Goal: Ask a question

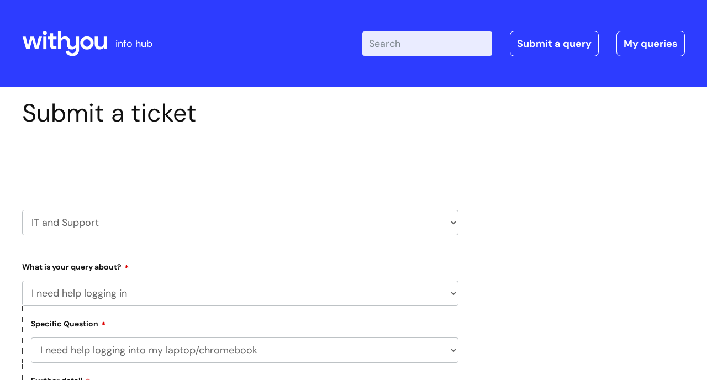
select select "I need help logging in"
select select "I need help logging into my laptop/chromebook"
select select "I need help with my Single Sign On password"
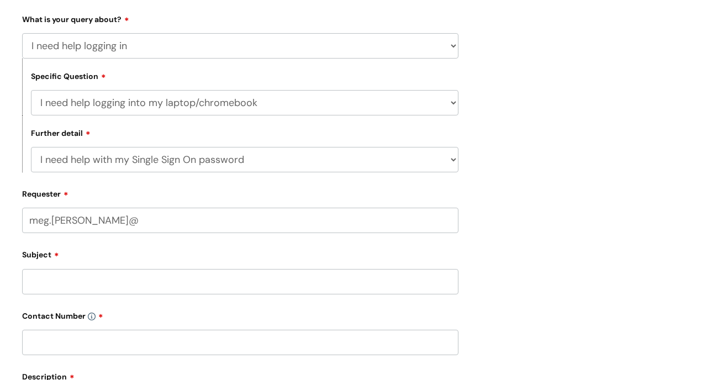
scroll to position [252, 0]
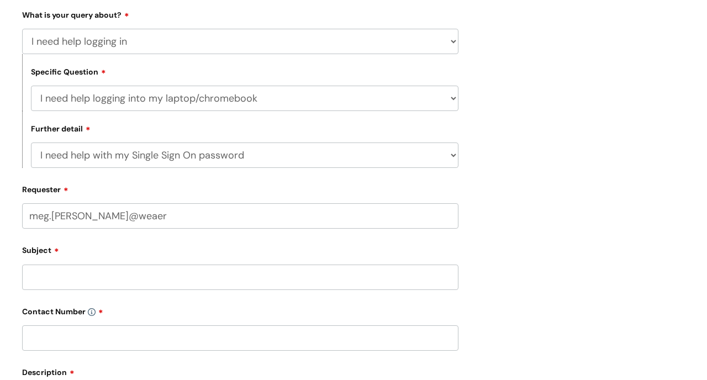
click at [50, 216] on input "meg.[PERSON_NAME]@weaer" at bounding box center [240, 215] width 437 height 25
click at [140, 214] on input "[PERSON_NAME].[PERSON_NAME]@weaer" at bounding box center [240, 215] width 437 height 25
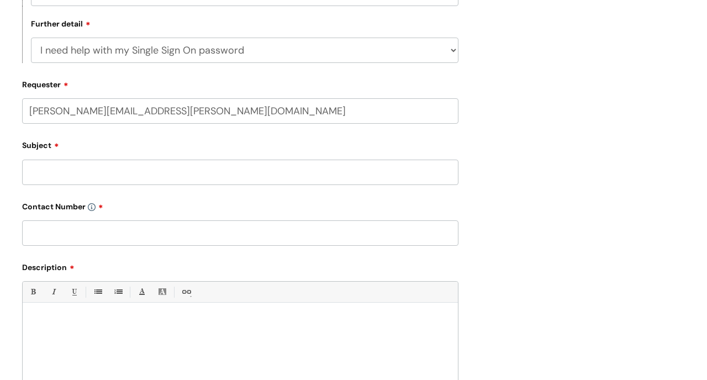
scroll to position [358, 0]
type input "[PERSON_NAME][EMAIL_ADDRESS][PERSON_NAME][DOMAIN_NAME]"
click at [66, 172] on input "Subject" at bounding box center [240, 171] width 437 height 25
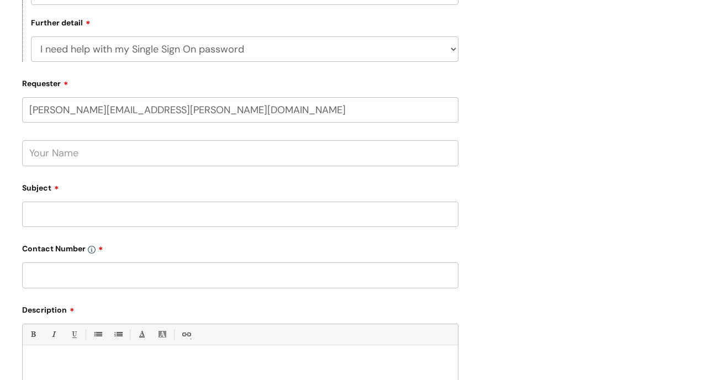
click at [69, 148] on input "text" at bounding box center [240, 152] width 437 height 25
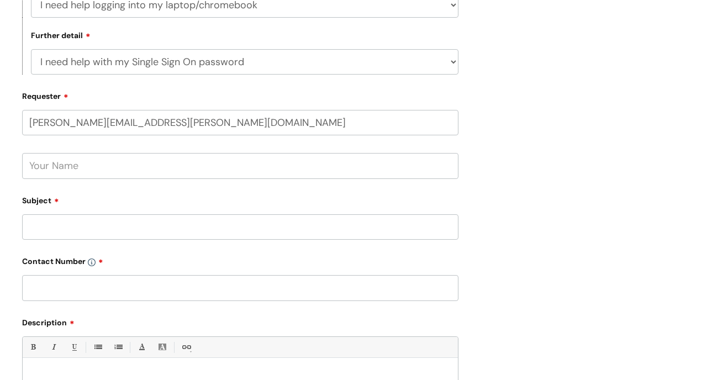
scroll to position [346, 0]
type input "[PERSON_NAME]"
click at [115, 227] on input "Subject" at bounding box center [240, 225] width 437 height 25
type input "Password not working"
click at [107, 292] on input "text" at bounding box center [240, 286] width 437 height 25
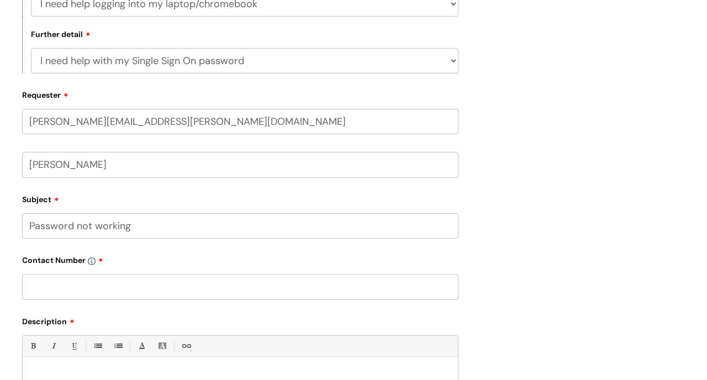
paste input "07944 625912"
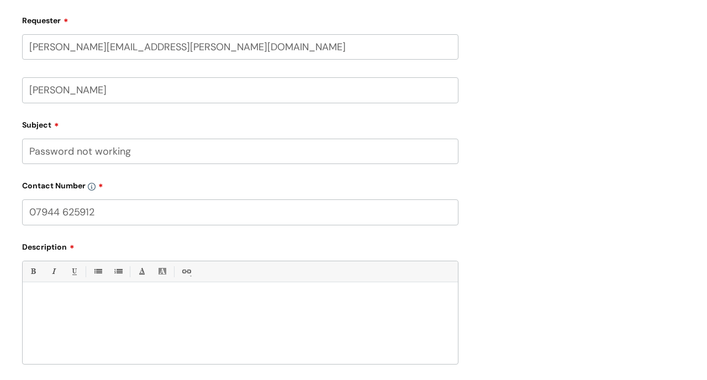
scroll to position [439, 0]
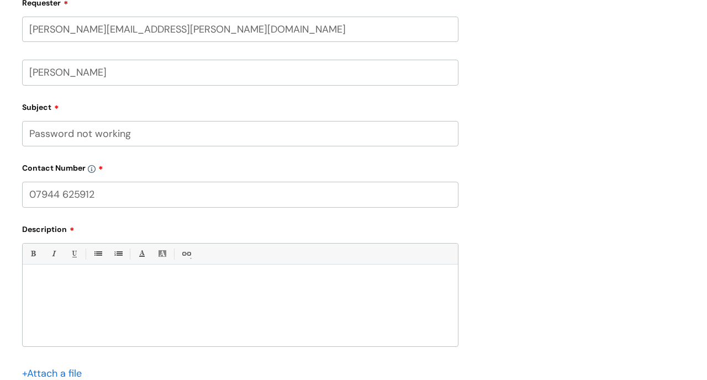
type input "07944 625912"
click at [80, 279] on p at bounding box center [240, 284] width 419 height 10
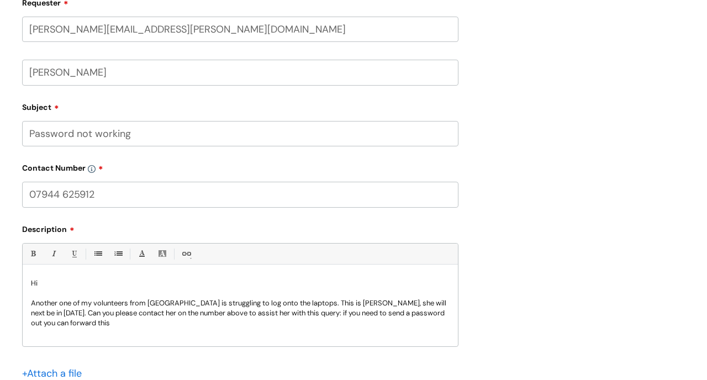
click at [396, 314] on p "Another one of my volunteers from [GEOGRAPHIC_DATA] is struggling to log onto t…" at bounding box center [240, 313] width 419 height 30
click at [139, 322] on p "Another one of my volunteers from [GEOGRAPHIC_DATA] is struggling to log onto t…" at bounding box center [240, 313] width 419 height 30
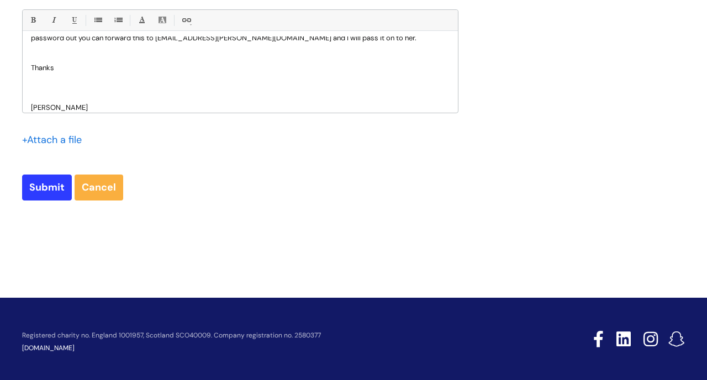
scroll to position [679, 0]
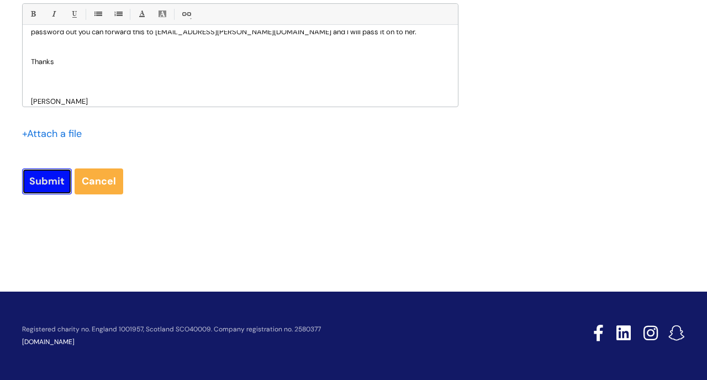
click at [54, 181] on input "Submit" at bounding box center [47, 181] width 50 height 25
type input "Please Wait..."
